Goal: Transaction & Acquisition: Book appointment/travel/reservation

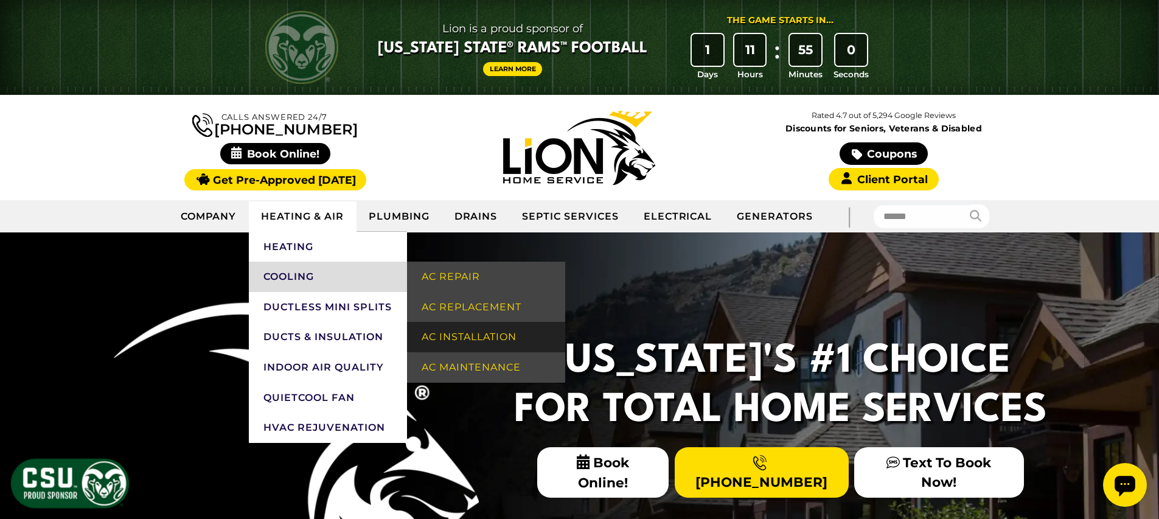
click at [467, 337] on link "AC Installation" at bounding box center [486, 337] width 158 height 30
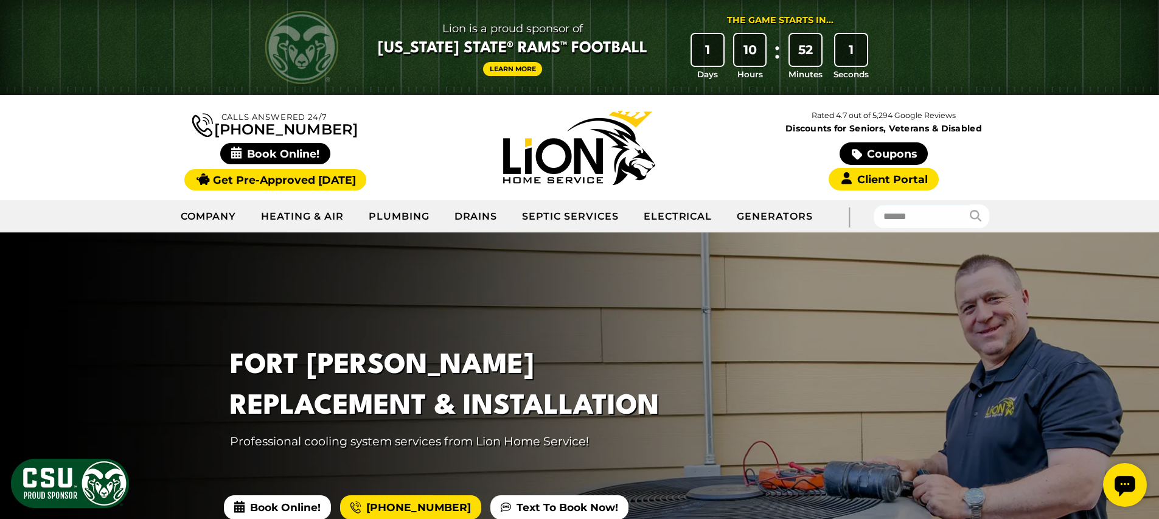
scroll to position [27, 0]
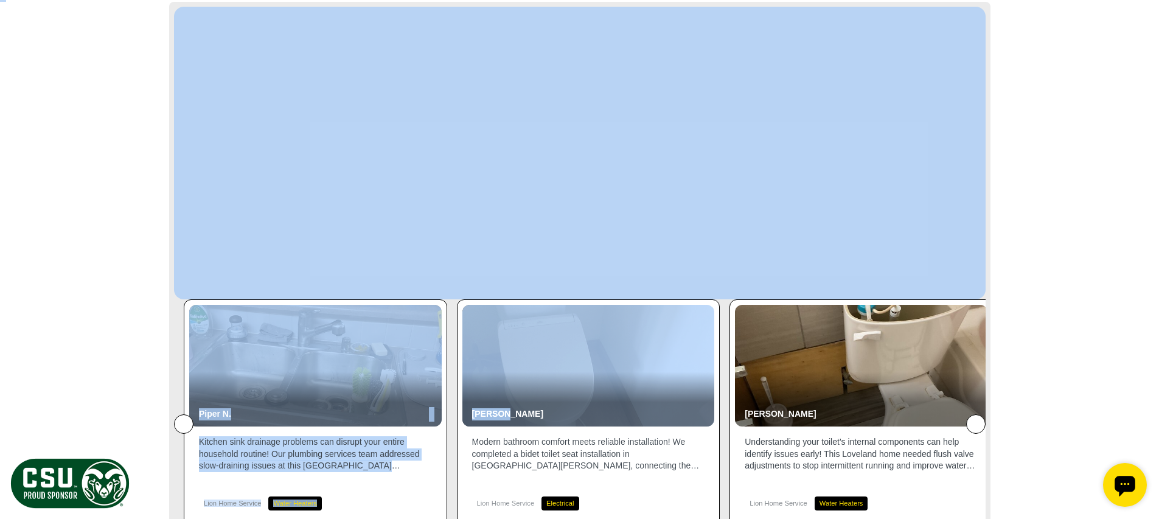
drag, startPoint x: 281, startPoint y: 195, endPoint x: 639, endPoint y: 366, distance: 396.9
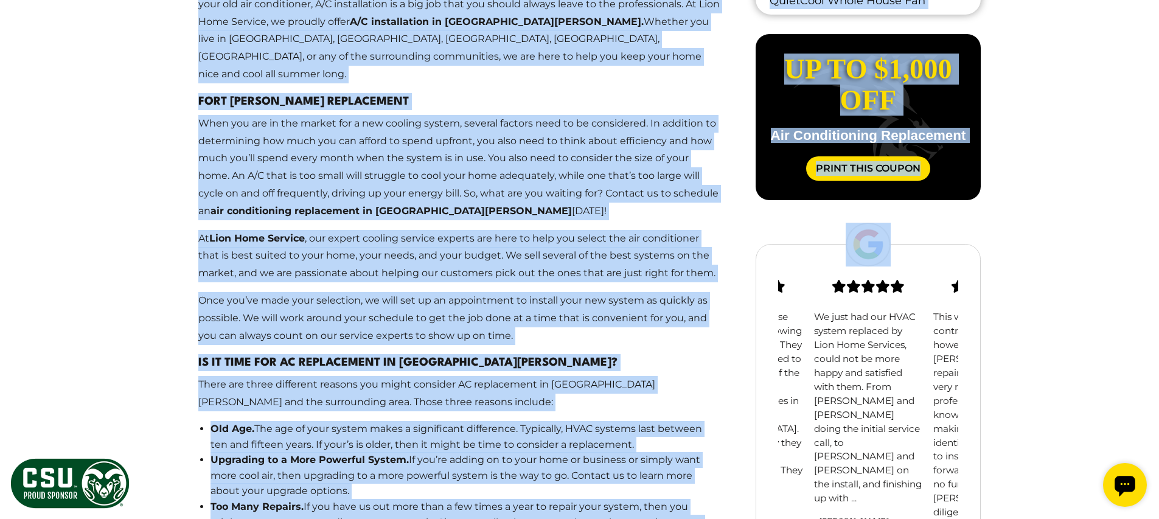
click at [495, 300] on p "Once you’ve made your selection, we will set up an appointment to install your …" at bounding box center [459, 318] width 522 height 52
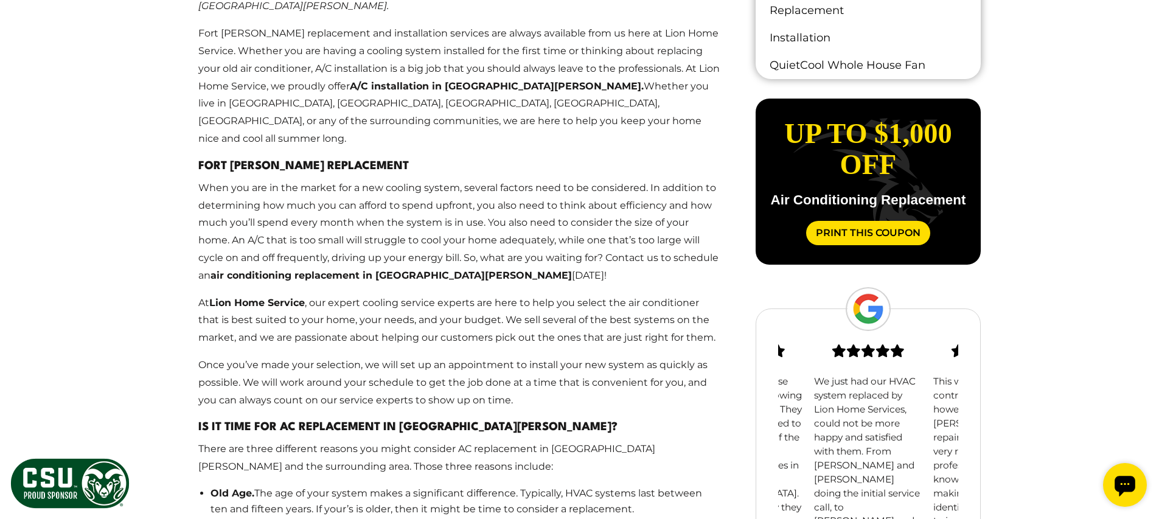
scroll to position [865, 0]
